Goal: Information Seeking & Learning: Learn about a topic

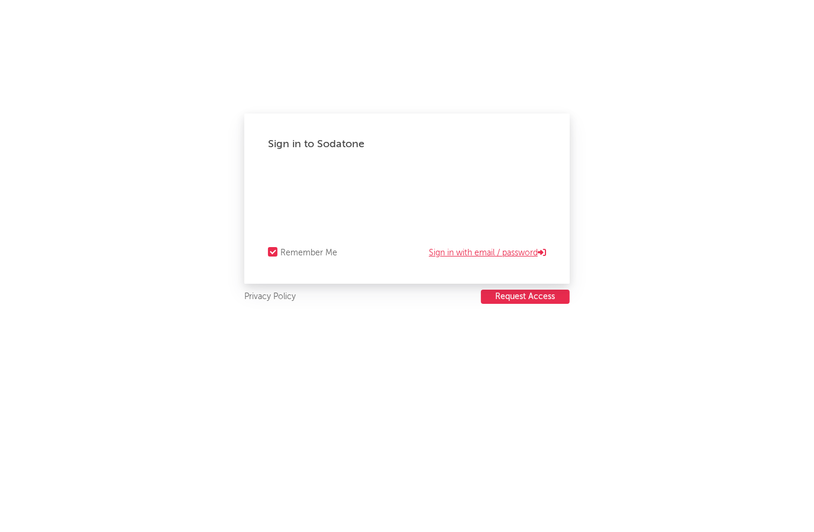
click at [486, 253] on link "Sign in with email / password" at bounding box center [487, 253] width 117 height 14
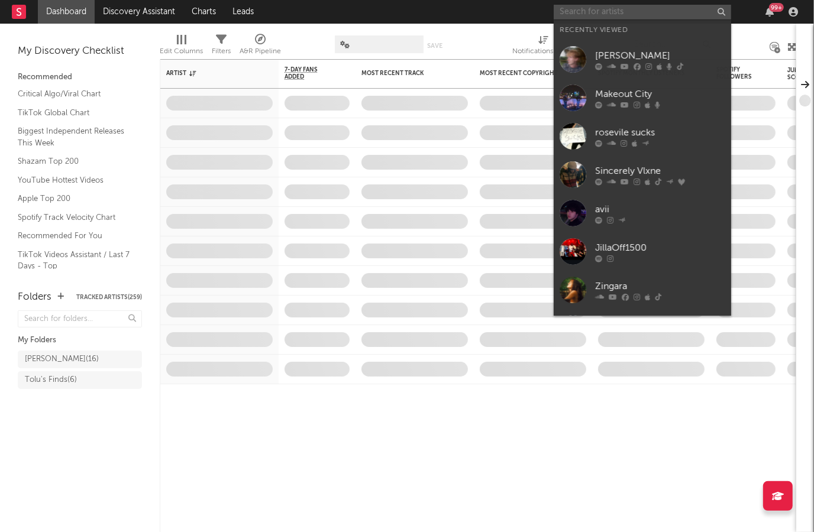
click at [576, 18] on input "text" at bounding box center [642, 12] width 177 height 15
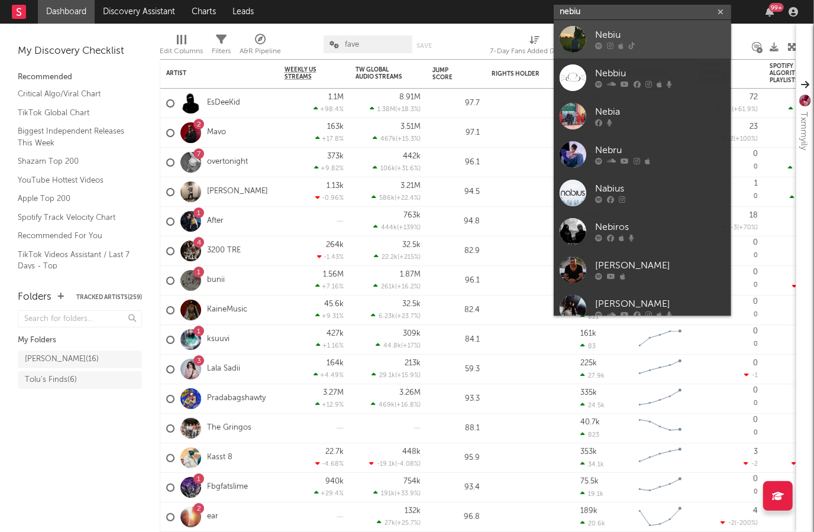
type input "nebiu"
click at [612, 49] on icon at bounding box center [610, 46] width 7 height 7
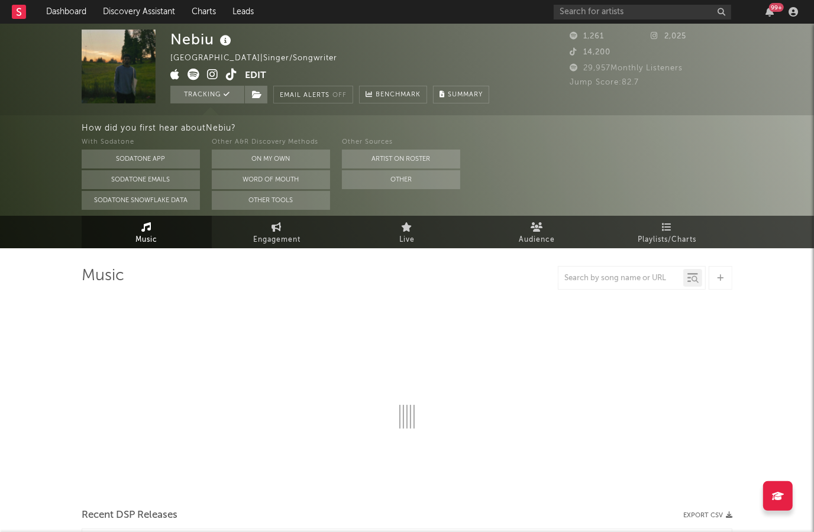
select select "1w"
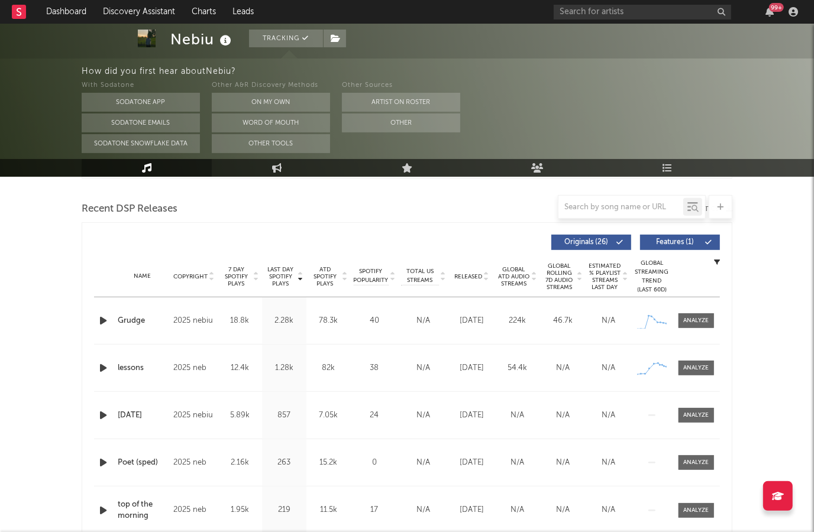
scroll to position [459, 0]
